Goal: Information Seeking & Learning: Learn about a topic

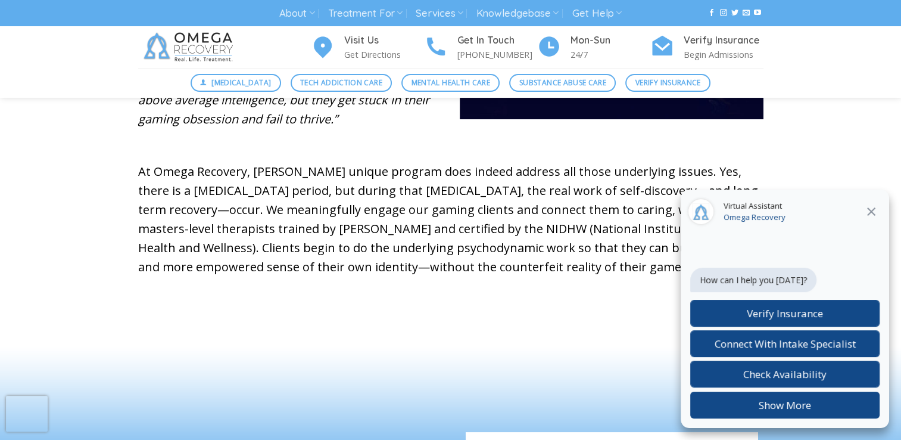
scroll to position [720, 0]
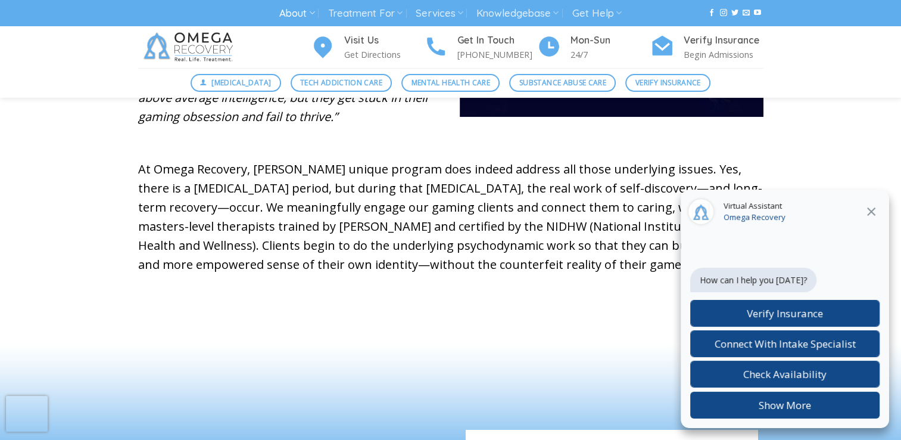
click at [302, 3] on link "About" at bounding box center [296, 13] width 35 height 22
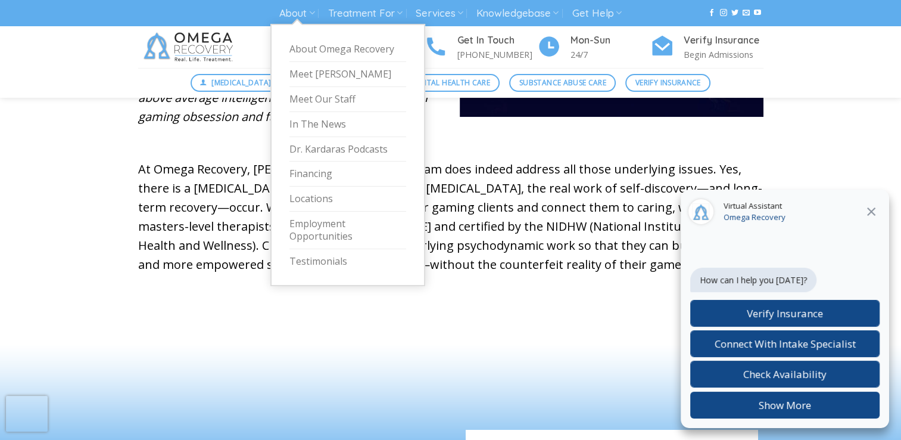
click at [829, 133] on div "What is Considered a Gaming Addiction? Video Game Addiction is compulsive or un…" at bounding box center [450, 45] width 901 height 524
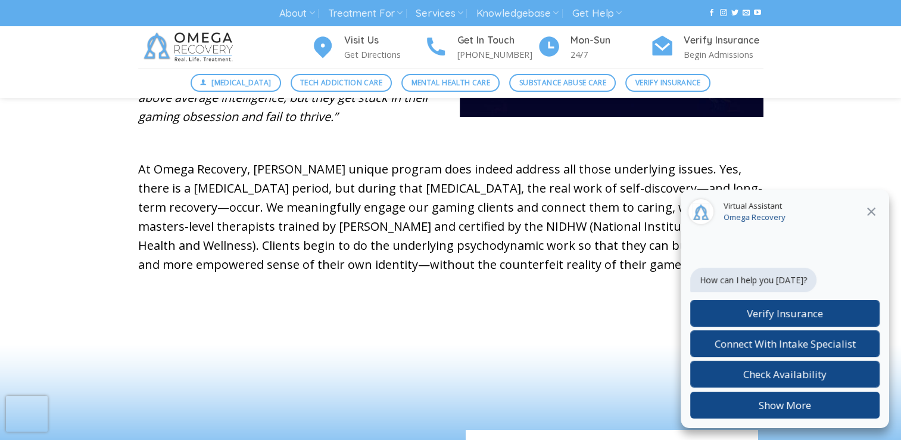
click at [861, 211] on button at bounding box center [871, 211] width 21 height 15
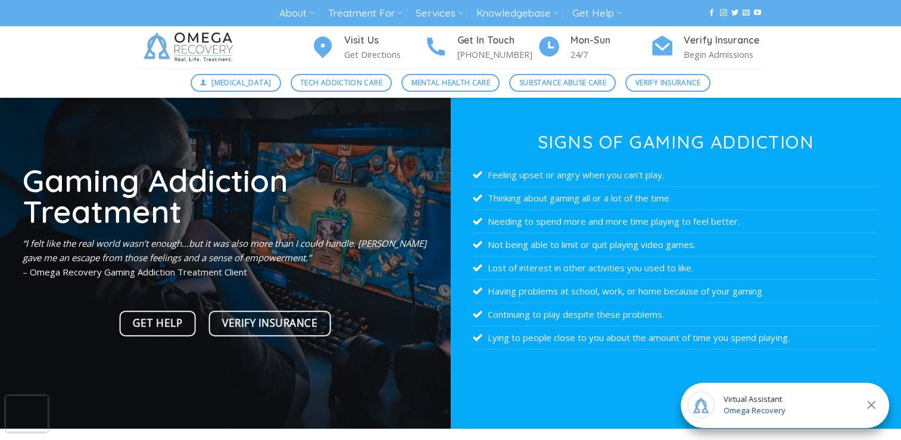
scroll to position [0, 0]
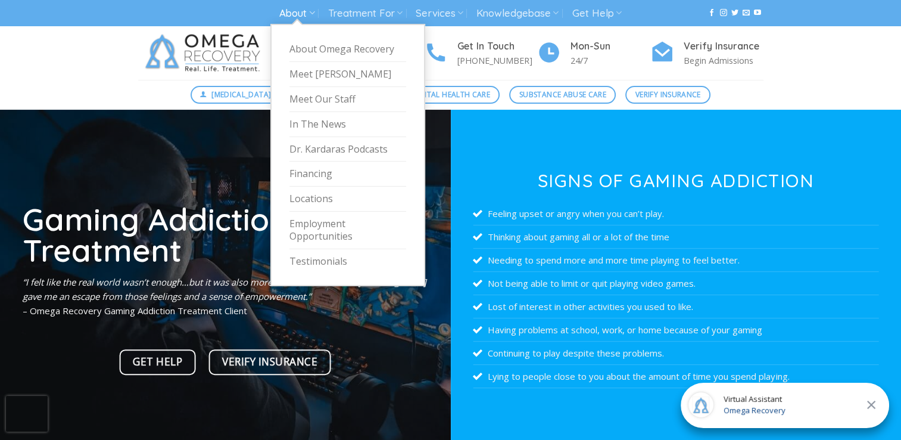
click at [285, 18] on link "About" at bounding box center [296, 13] width 35 height 22
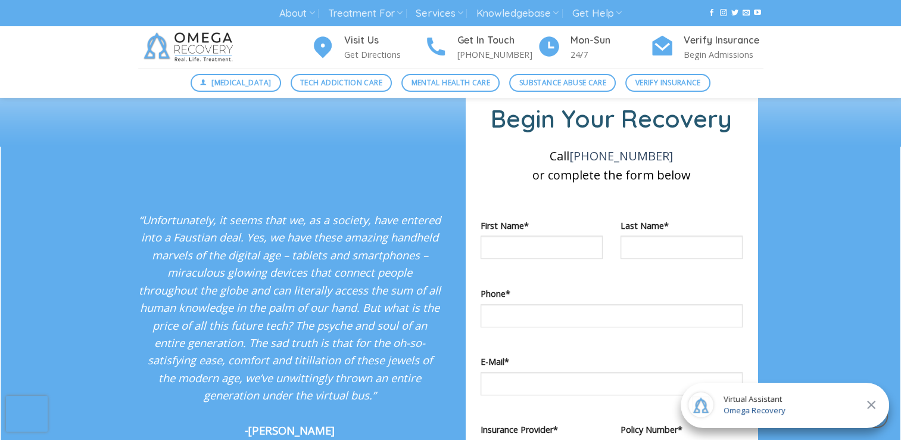
scroll to position [1084, 0]
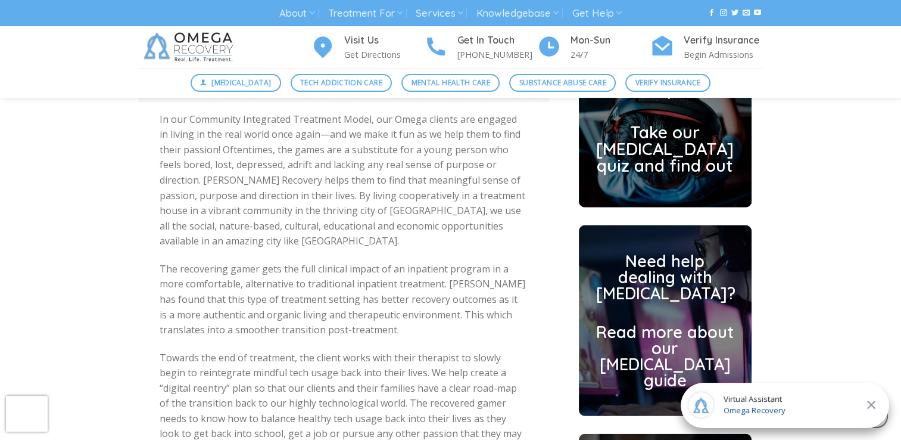
click at [834, 242] on div "Gaming Addiction Help In our Community Integrated Treatment Model, our Omega cl…" at bounding box center [450, 329] width 901 height 625
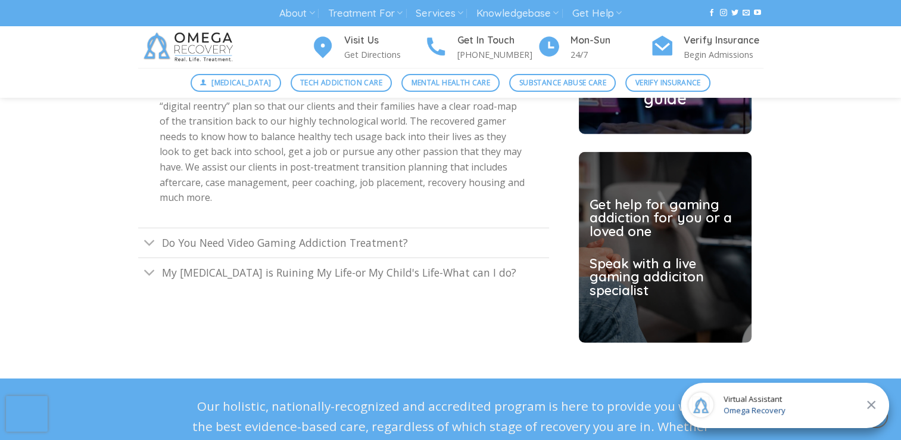
scroll to position [3305, 0]
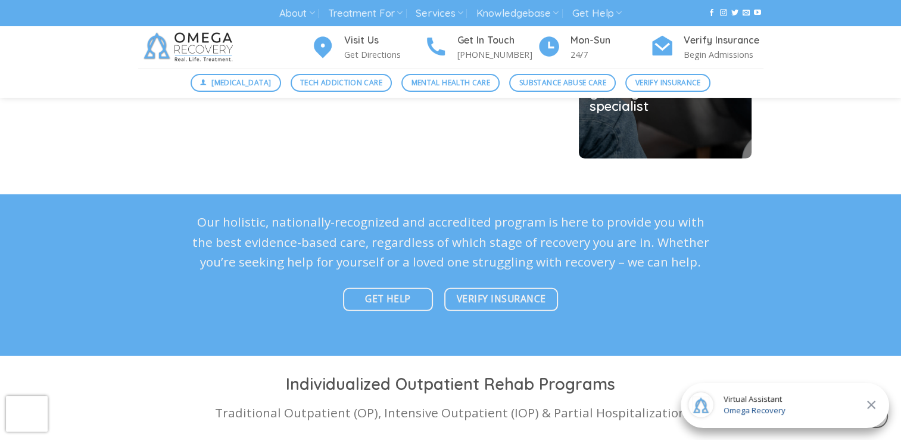
scroll to position [3497, 0]
